Goal: Use online tool/utility: Utilize a website feature to perform a specific function

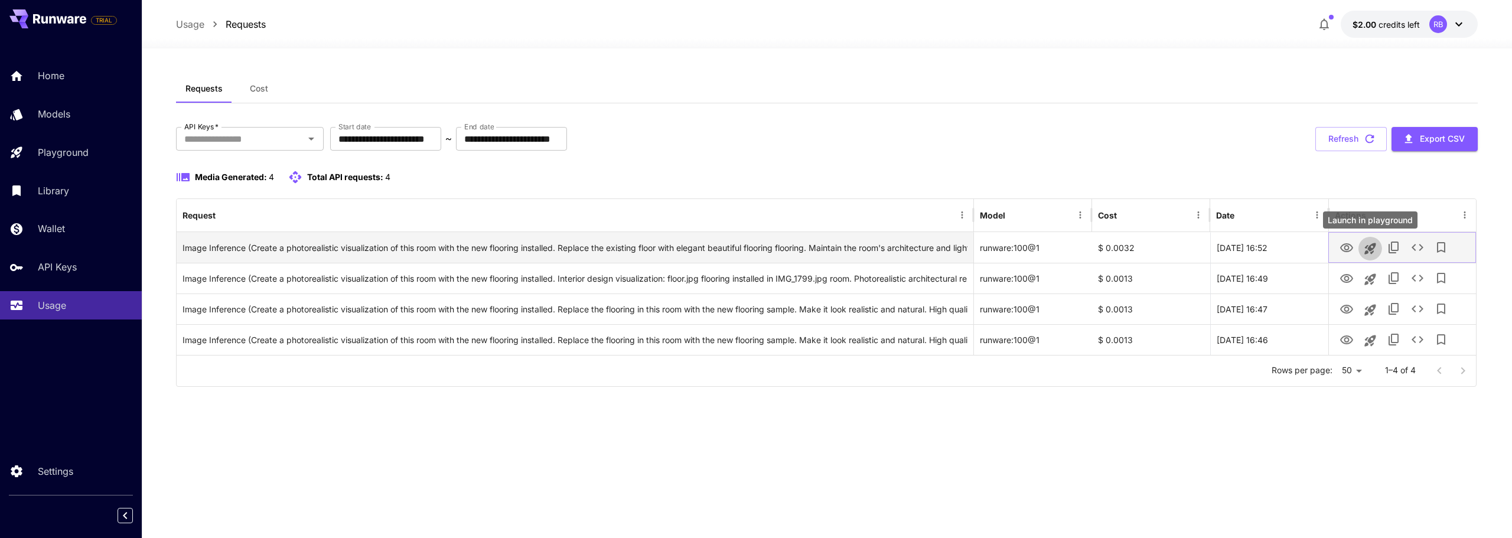
click at [1375, 250] on icon "Launch in playground" at bounding box center [1370, 249] width 14 height 14
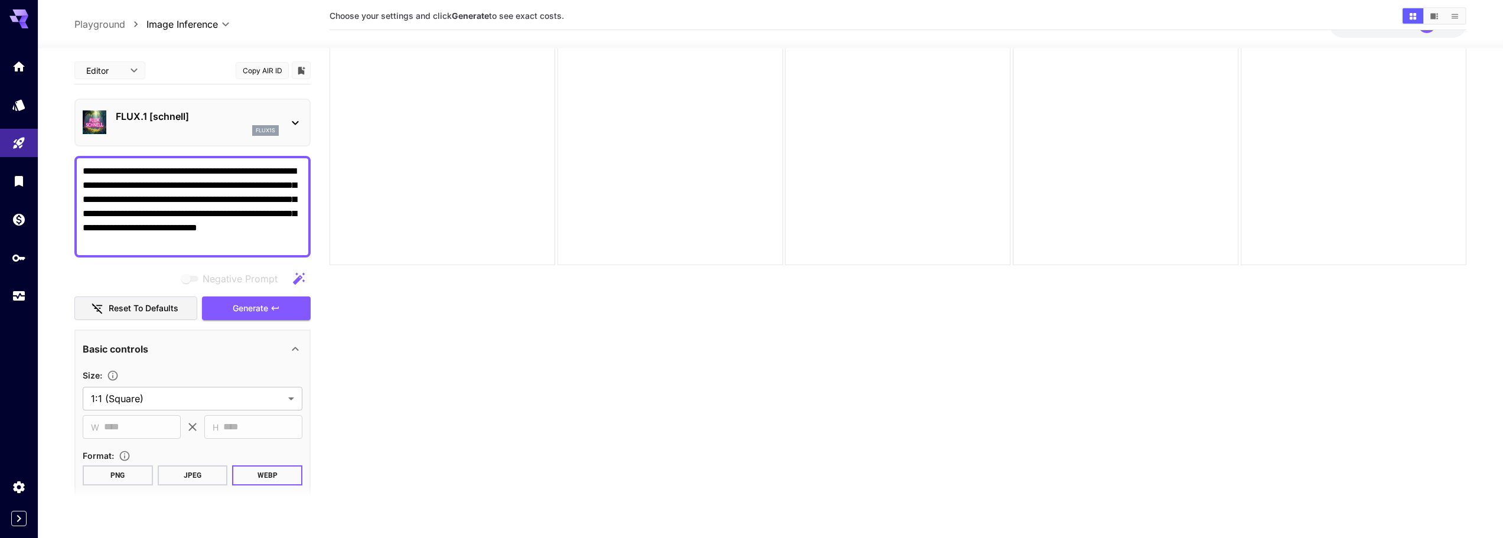
scroll to position [34, 0]
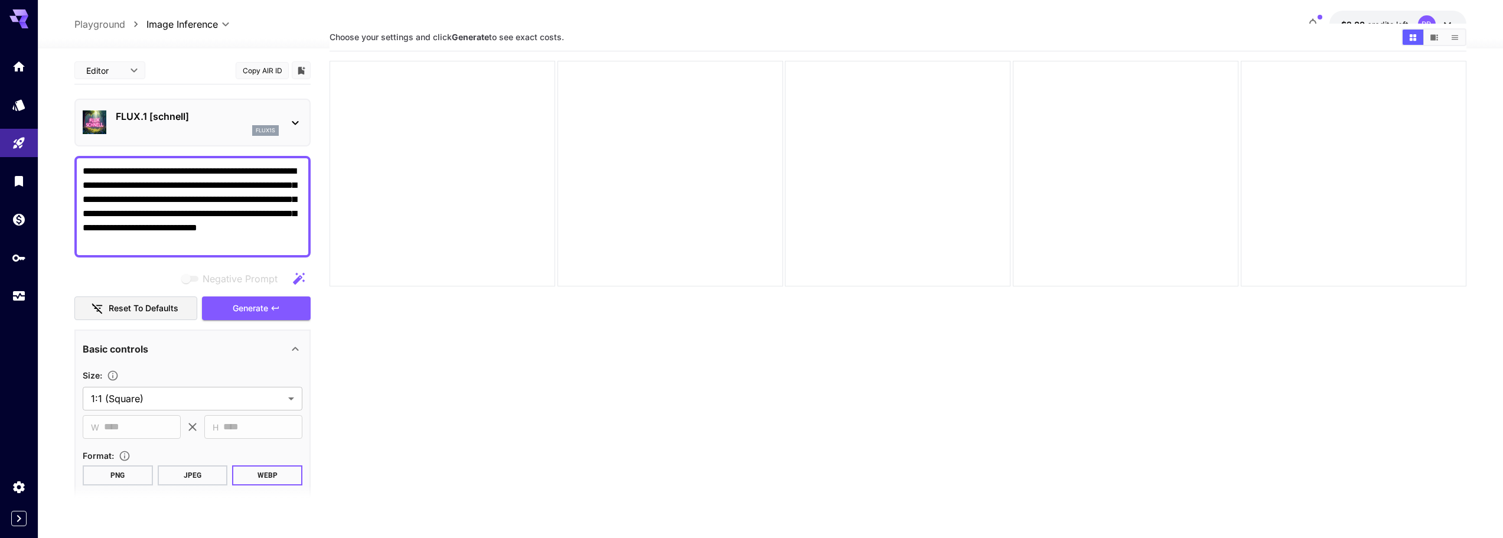
click at [296, 120] on icon at bounding box center [295, 123] width 14 height 14
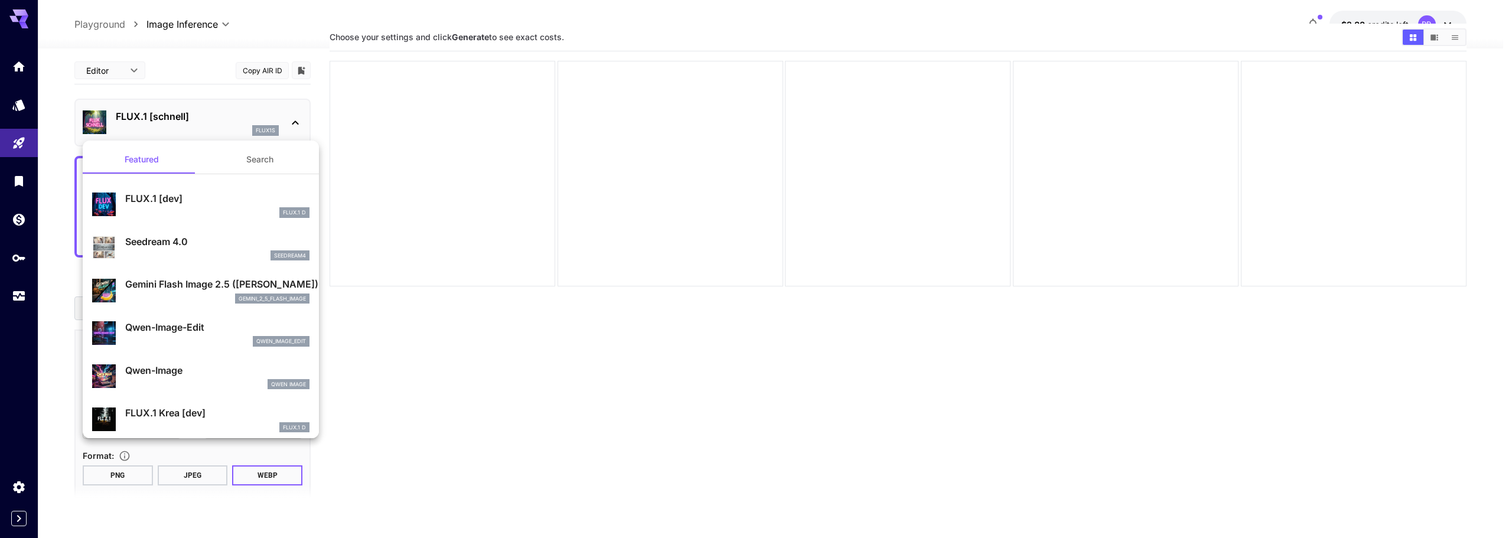
click at [296, 115] on div at bounding box center [756, 269] width 1512 height 538
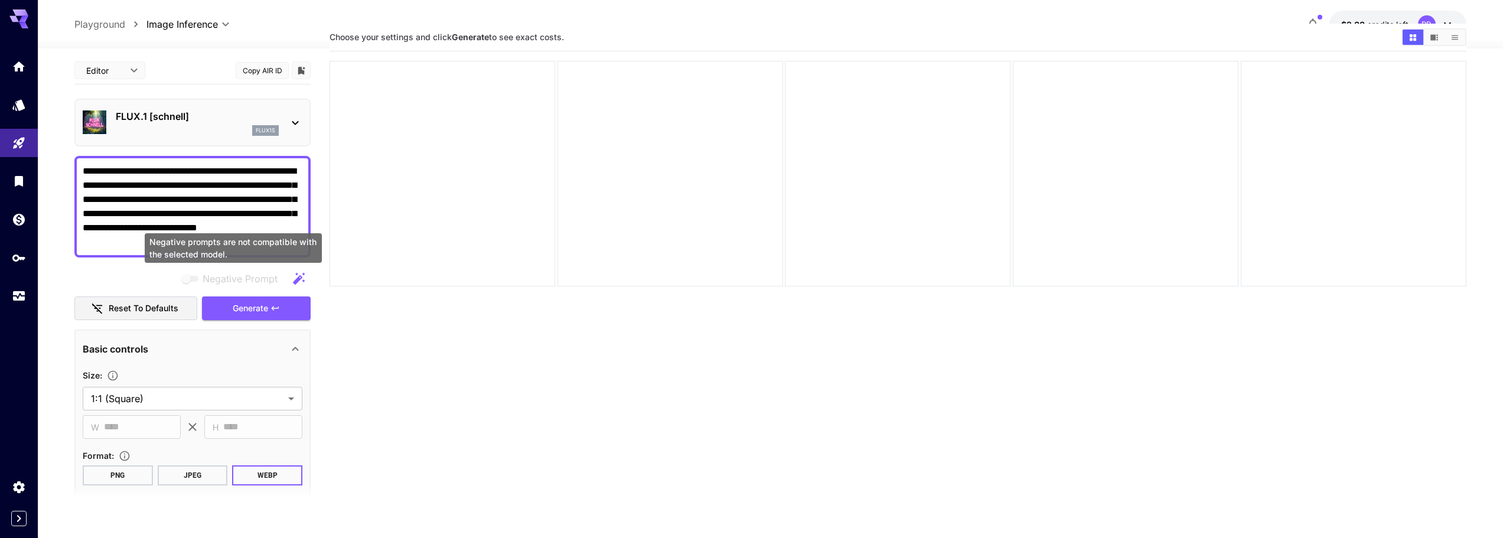
click at [242, 240] on div "Negative prompts are not compatible with the selected model." at bounding box center [233, 248] width 177 height 30
click at [247, 221] on textarea "**********" at bounding box center [193, 206] width 220 height 85
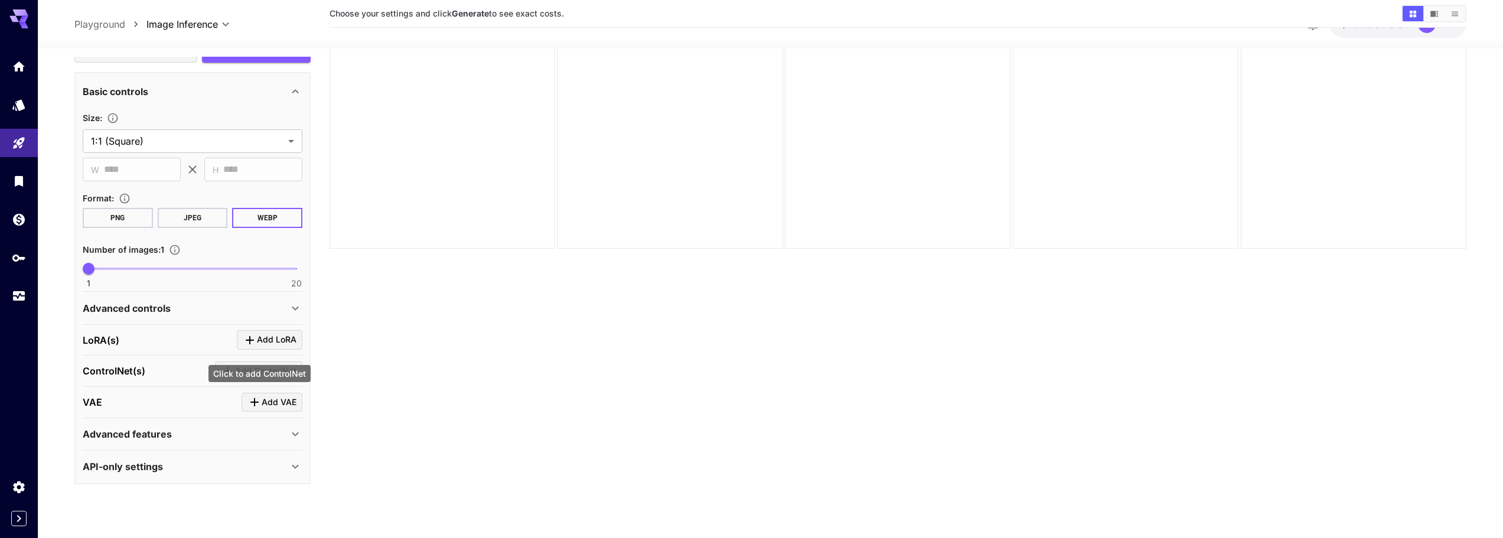
scroll to position [93, 0]
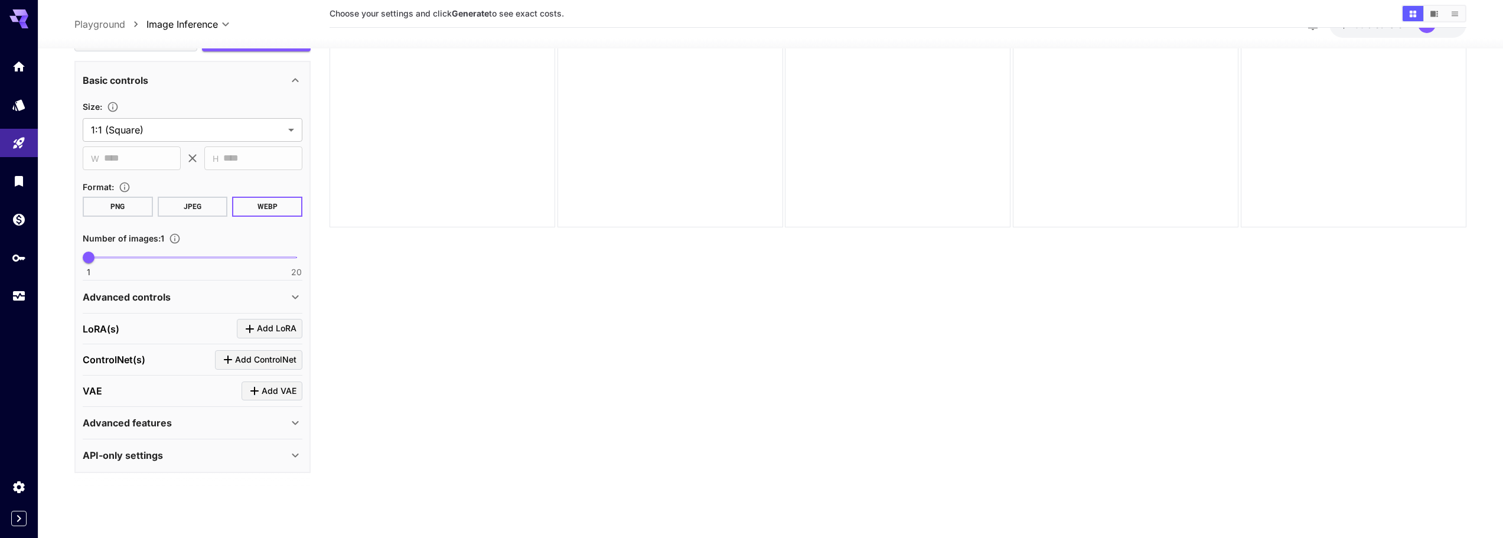
click at [276, 454] on div "API-only settings" at bounding box center [186, 455] width 206 height 14
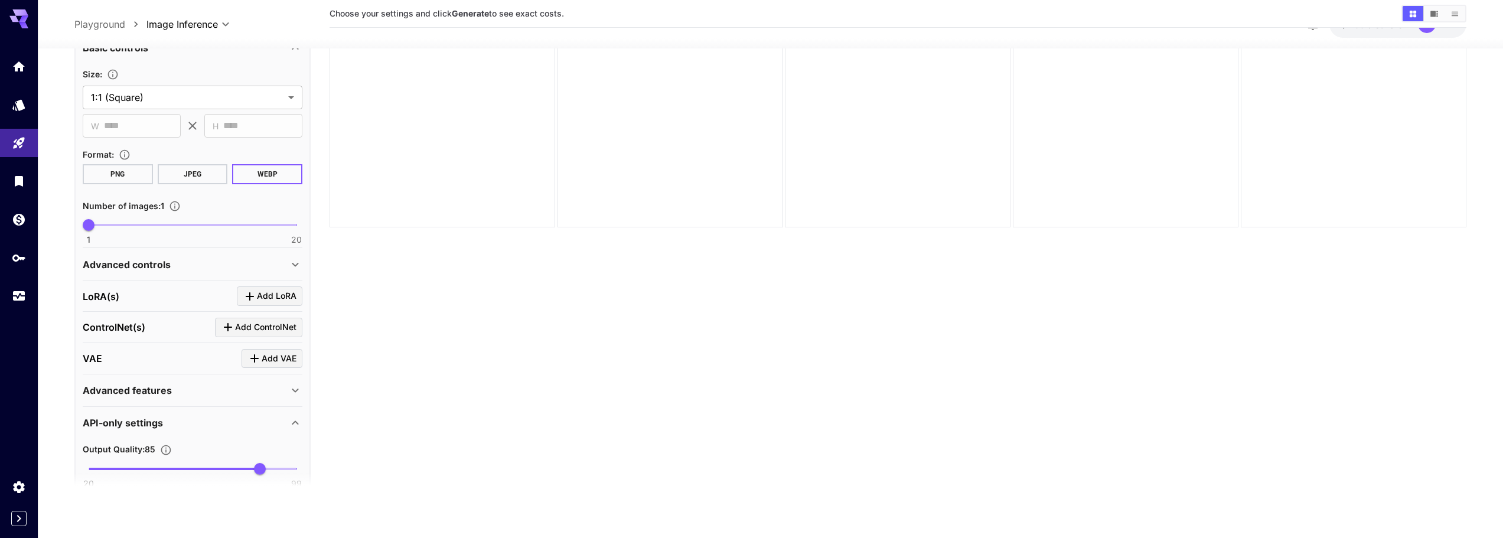
scroll to position [276, 0]
